Goal: Information Seeking & Learning: Understand process/instructions

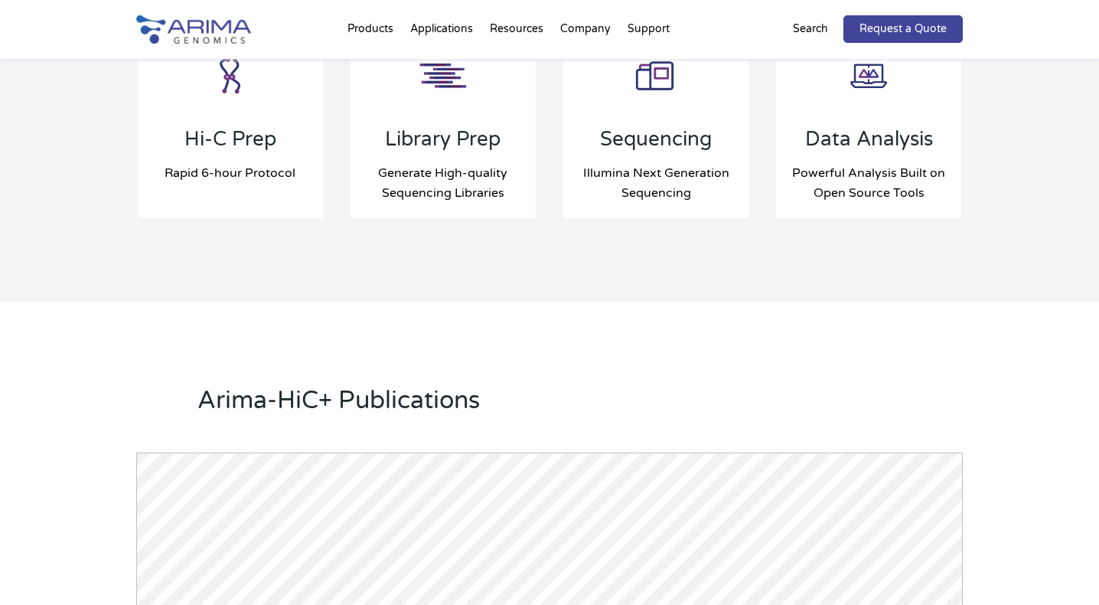
scroll to position [1769, 0]
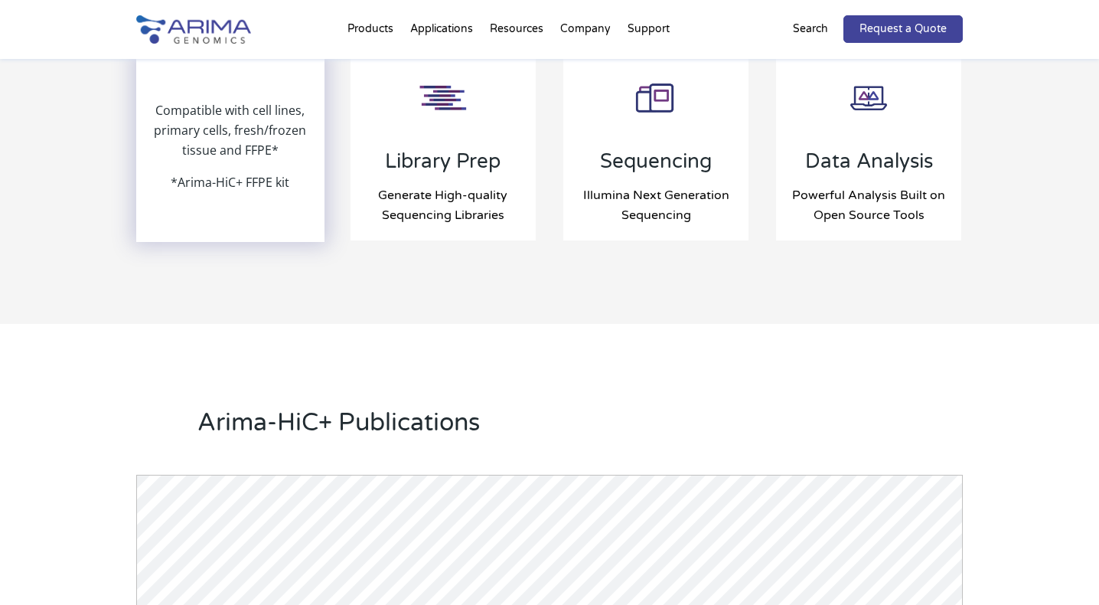
click at [266, 225] on div "Compatible with cell lines, primary cells, fresh/frozen tissue and FFPE* *Arima…" at bounding box center [230, 146] width 185 height 188
click at [276, 160] on p "Compatible with cell lines, primary cells, fresh/frozen tissue and FFPE*" at bounding box center [230, 136] width 185 height 72
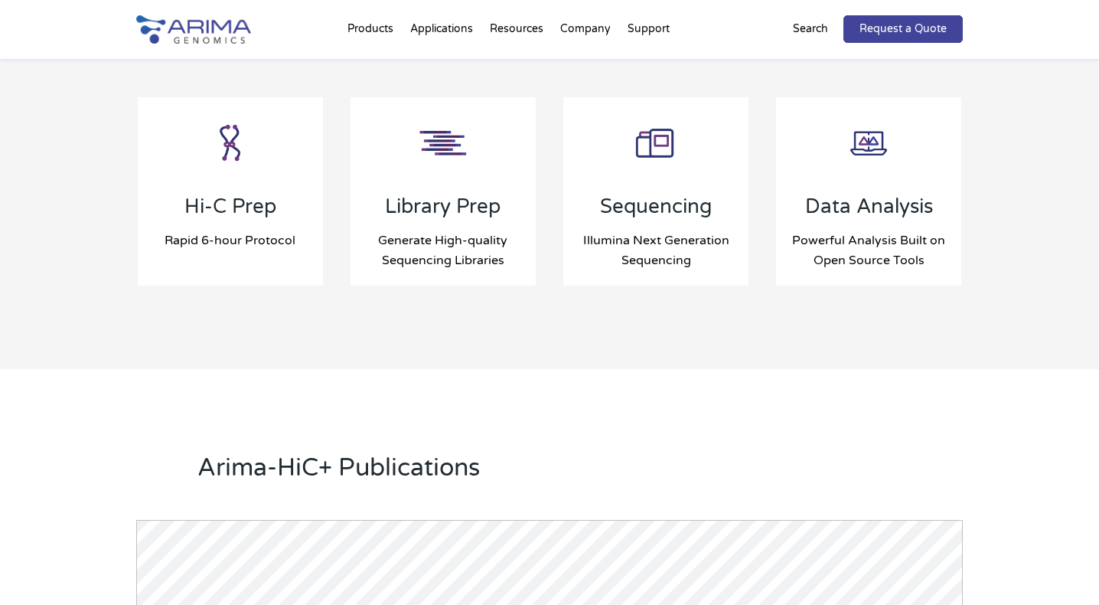
scroll to position [1729, 0]
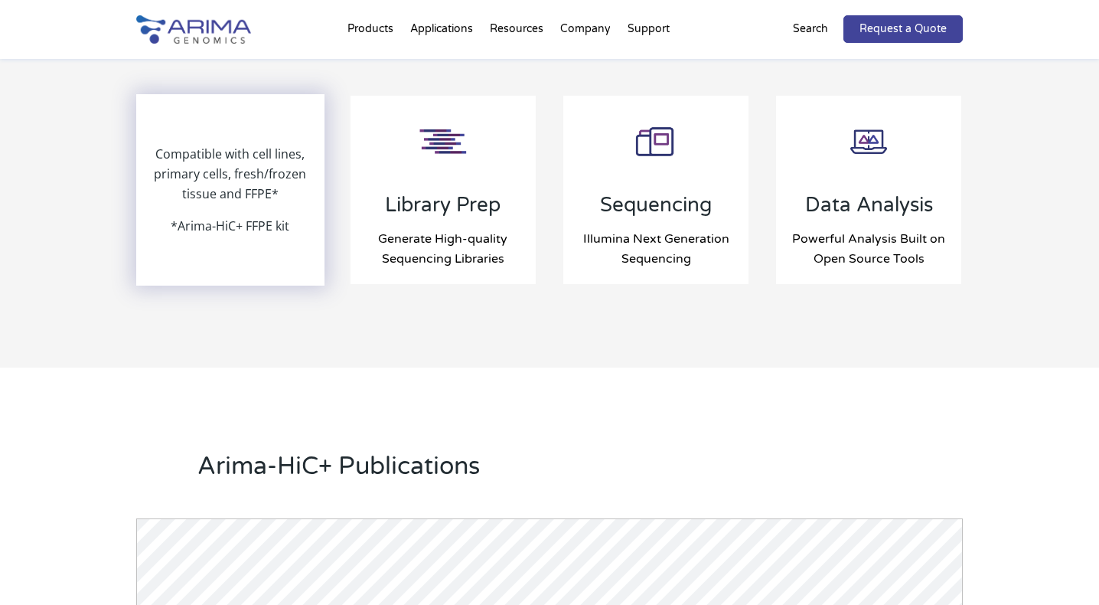
click at [273, 199] on p "Compatible with cell lines, primary cells, fresh/frozen tissue and FFPE*" at bounding box center [230, 180] width 185 height 72
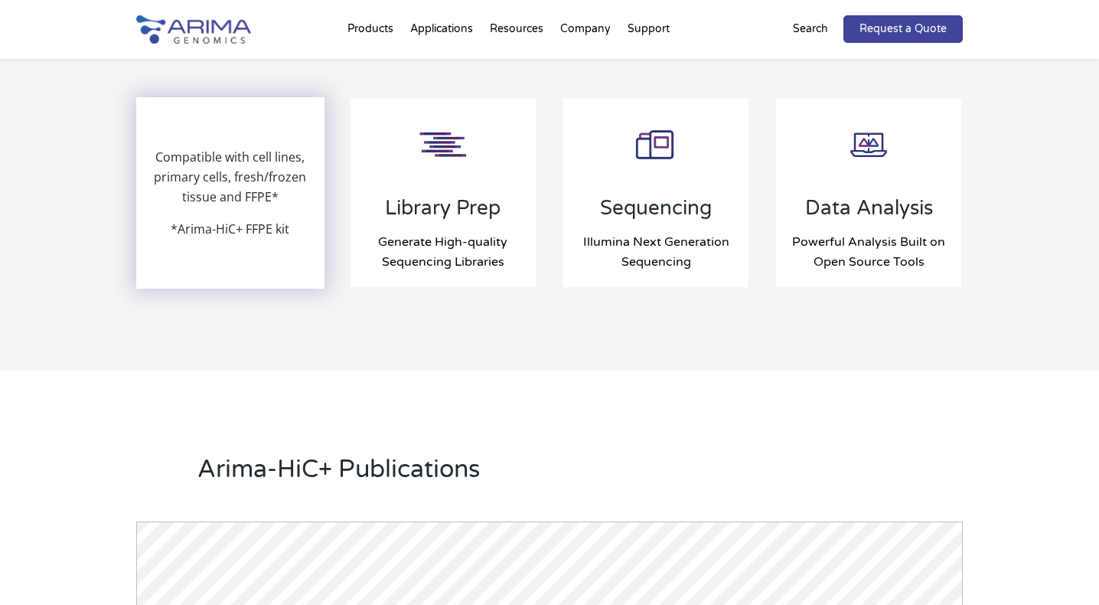
click at [250, 173] on p "Compatible with cell lines, primary cells, fresh/frozen tissue and FFPE*" at bounding box center [230, 183] width 185 height 72
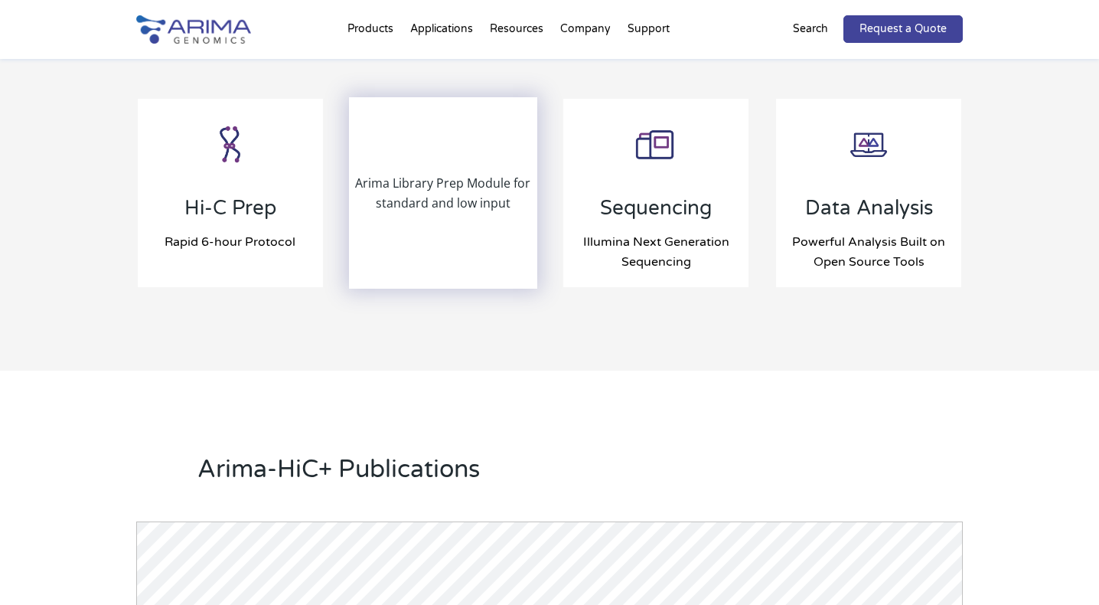
click at [457, 223] on div "Arima Library Prep Module for standard and low input" at bounding box center [442, 193] width 185 height 188
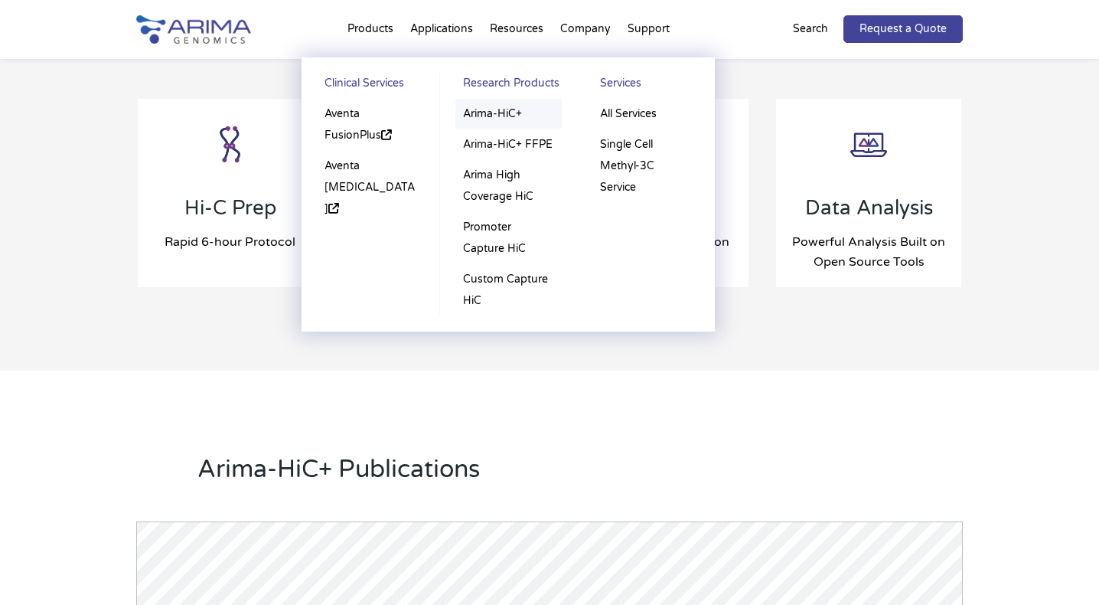
click at [472, 120] on link "Arima-HiC+" at bounding box center [508, 114] width 106 height 31
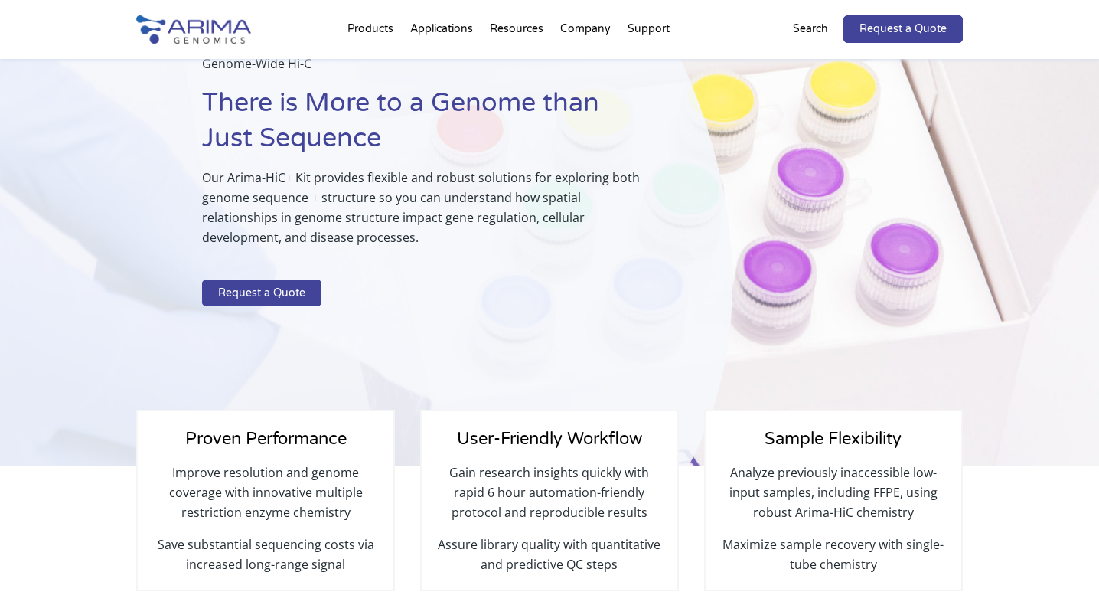
scroll to position [99, 0]
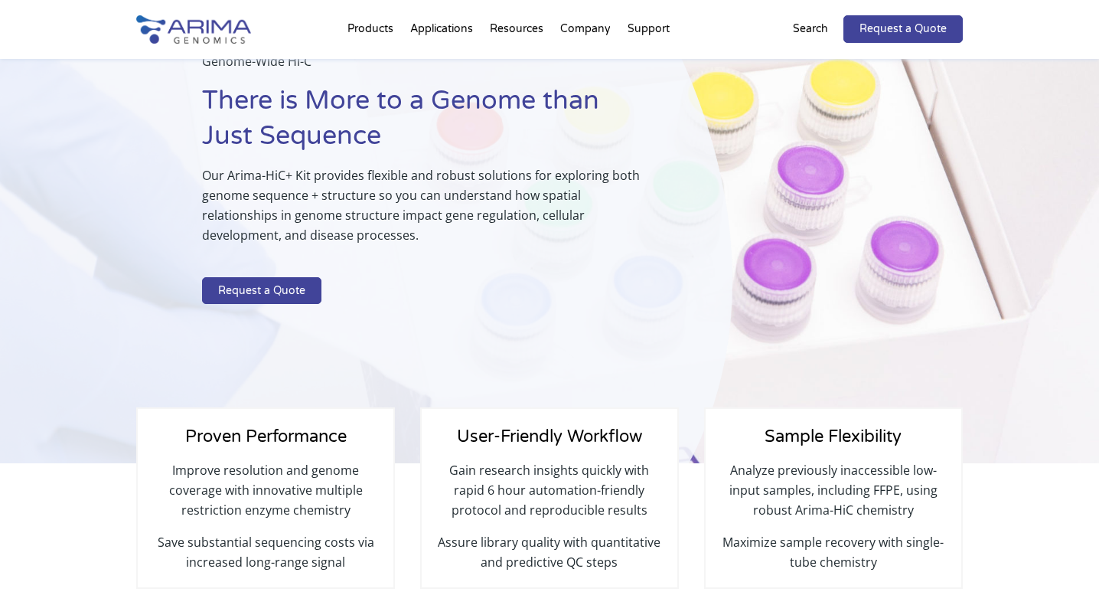
click at [542, 478] on p "Gain research insights quickly with rapid 6 hour automation-friendly protocol a…" at bounding box center [549, 496] width 225 height 72
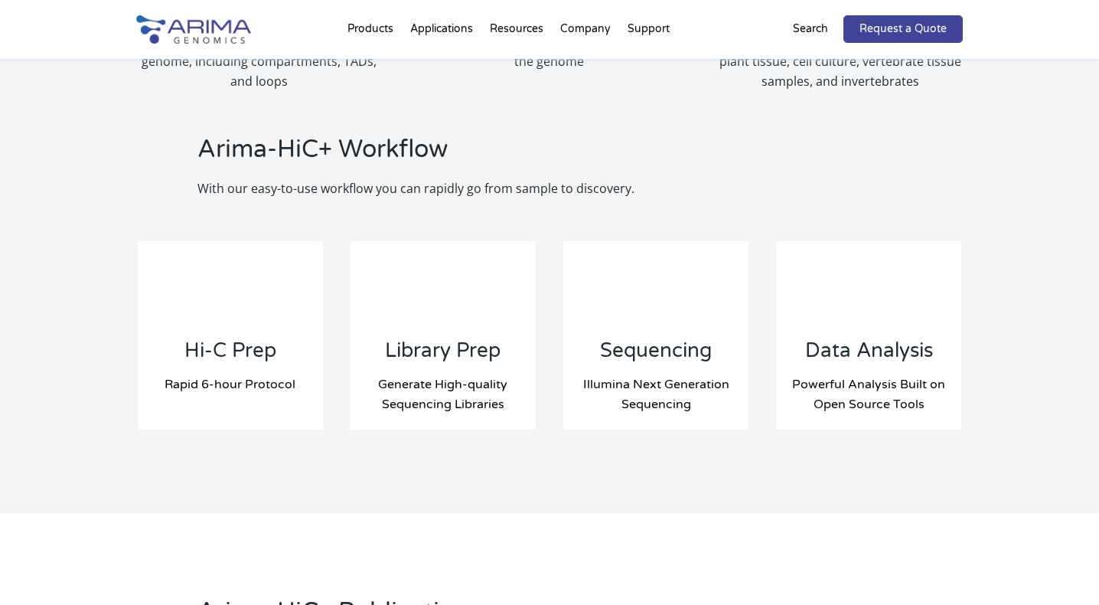
scroll to position [1596, 0]
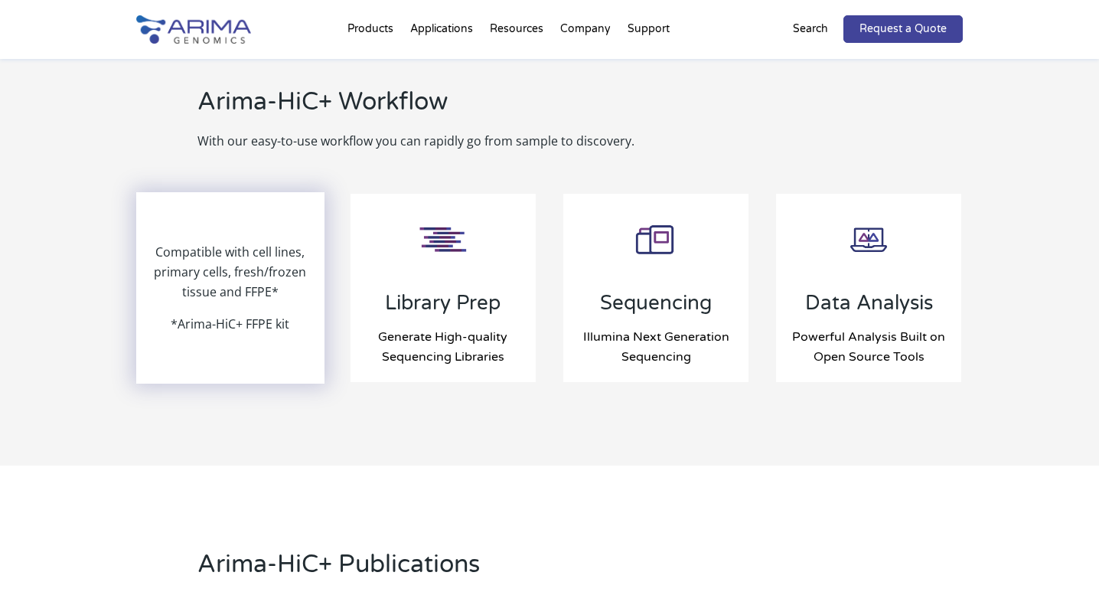
click at [269, 334] on div "Compatible with cell lines, primary cells, fresh/frozen tissue and FFPE* *Arima…" at bounding box center [230, 288] width 185 height 188
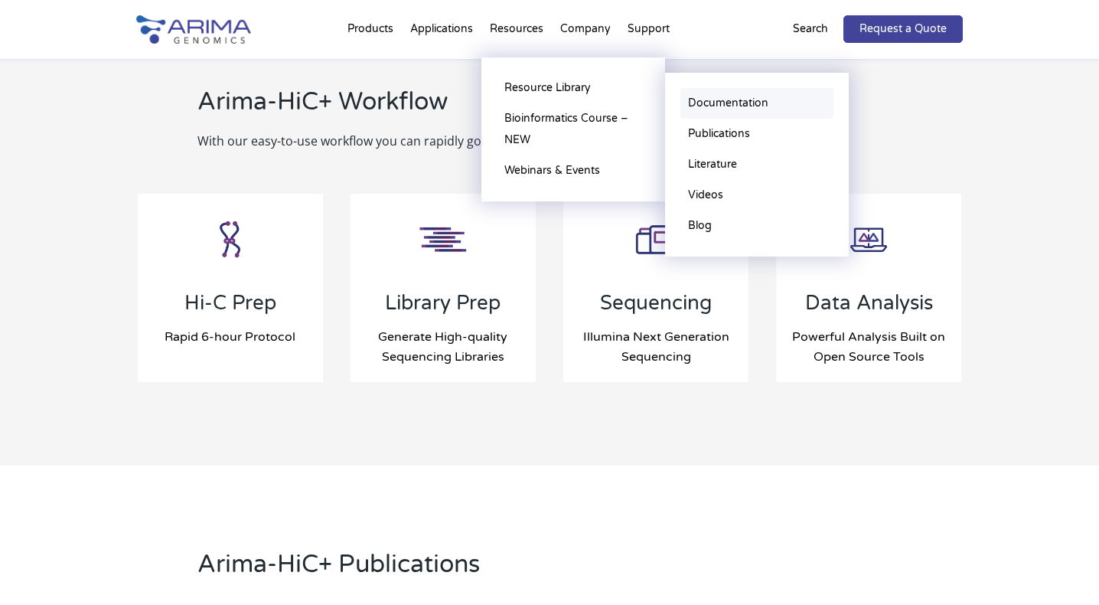
click at [720, 106] on link "Documentation" at bounding box center [756, 103] width 153 height 31
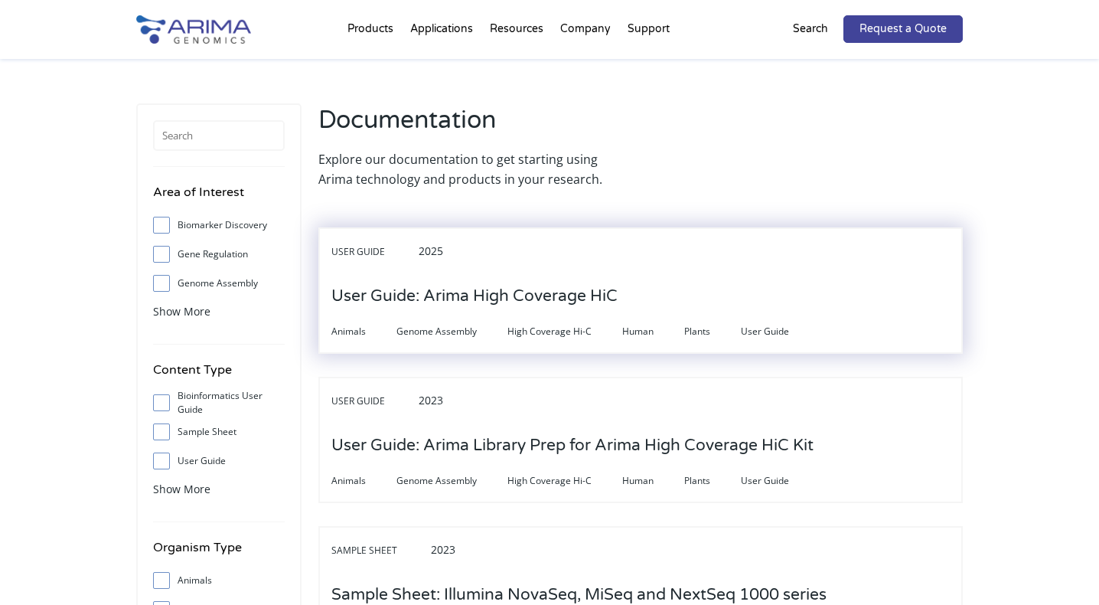
click at [576, 289] on h3 "User Guide: Arima High Coverage HiC" at bounding box center [474, 295] width 286 height 47
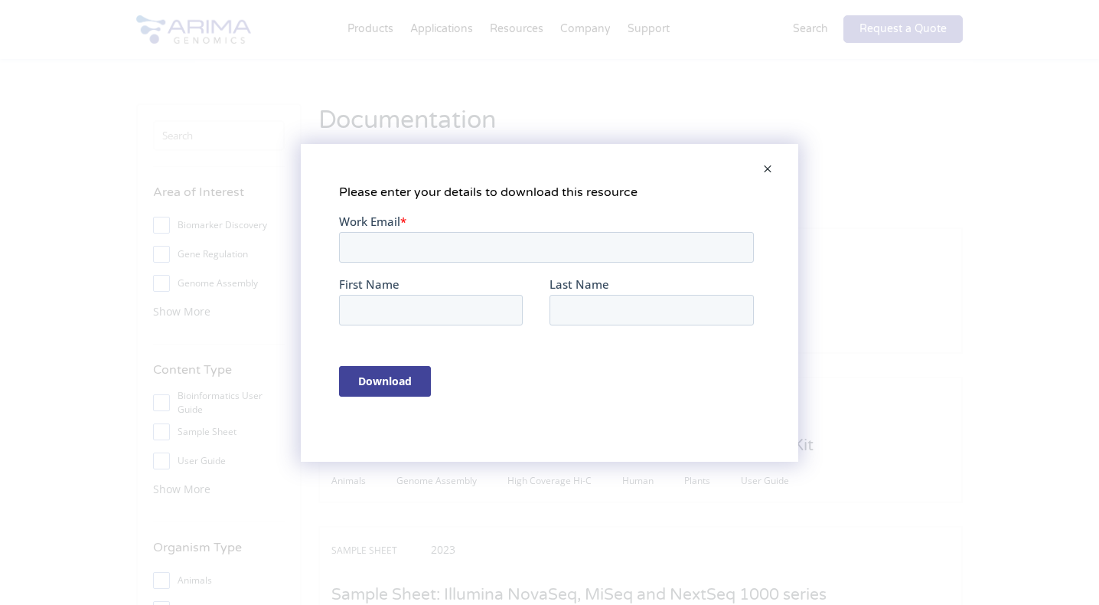
click at [767, 170] on span at bounding box center [767, 170] width 31 height 37
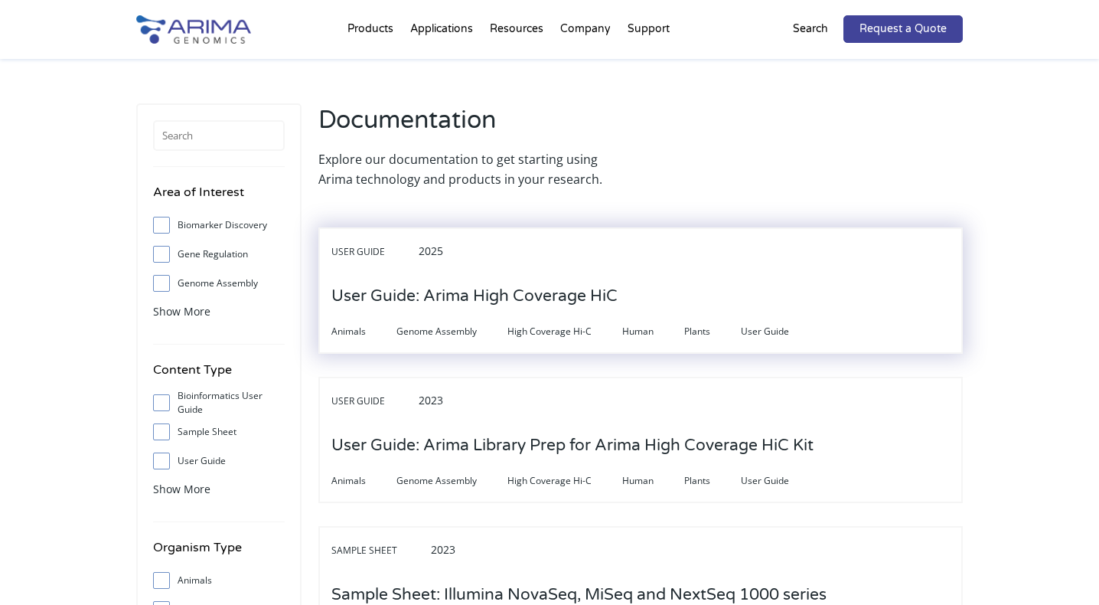
click at [760, 330] on span "User Guide" at bounding box center [780, 331] width 79 height 18
click at [669, 257] on div "User Guide 2025" at bounding box center [640, 256] width 618 height 32
click at [574, 292] on h3 "User Guide: Arima High Coverage HiC" at bounding box center [474, 295] width 286 height 47
